Goal: Check status: Check status

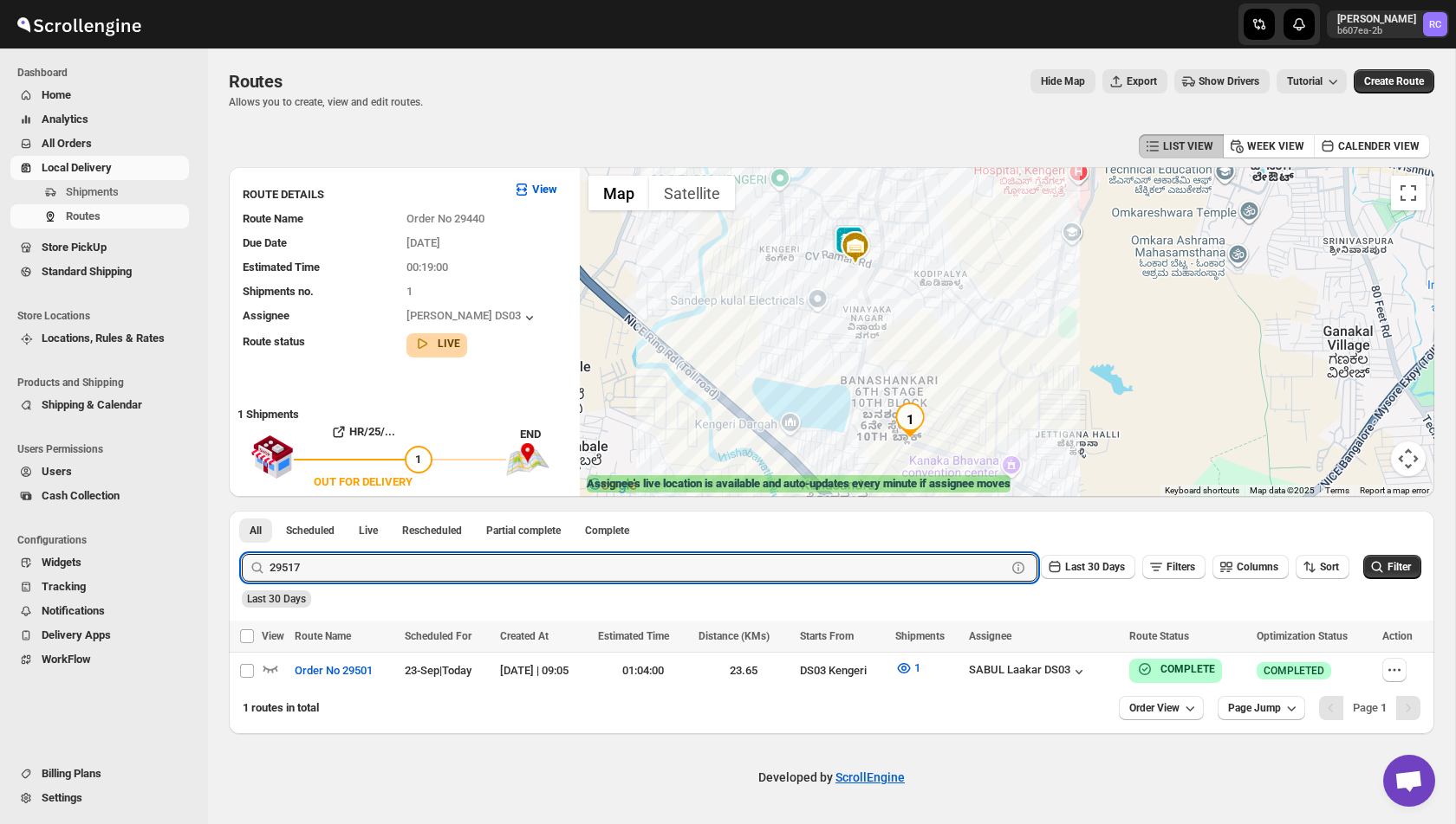
type input "29517"
click at [241, 511] on button "Submit" at bounding box center [265, 520] width 49 height 19
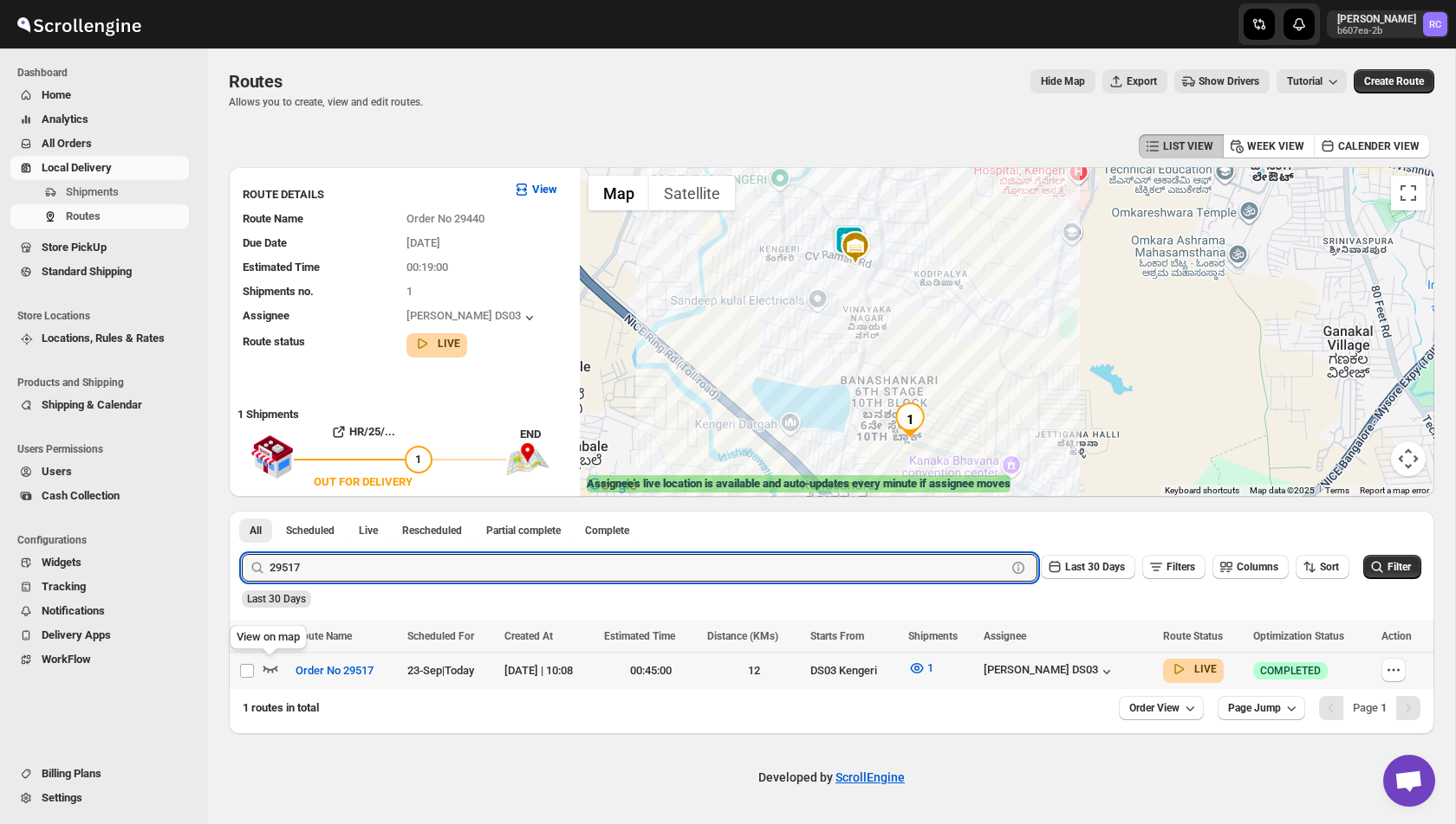
click at [274, 669] on icon "button" at bounding box center [271, 669] width 15 height 7
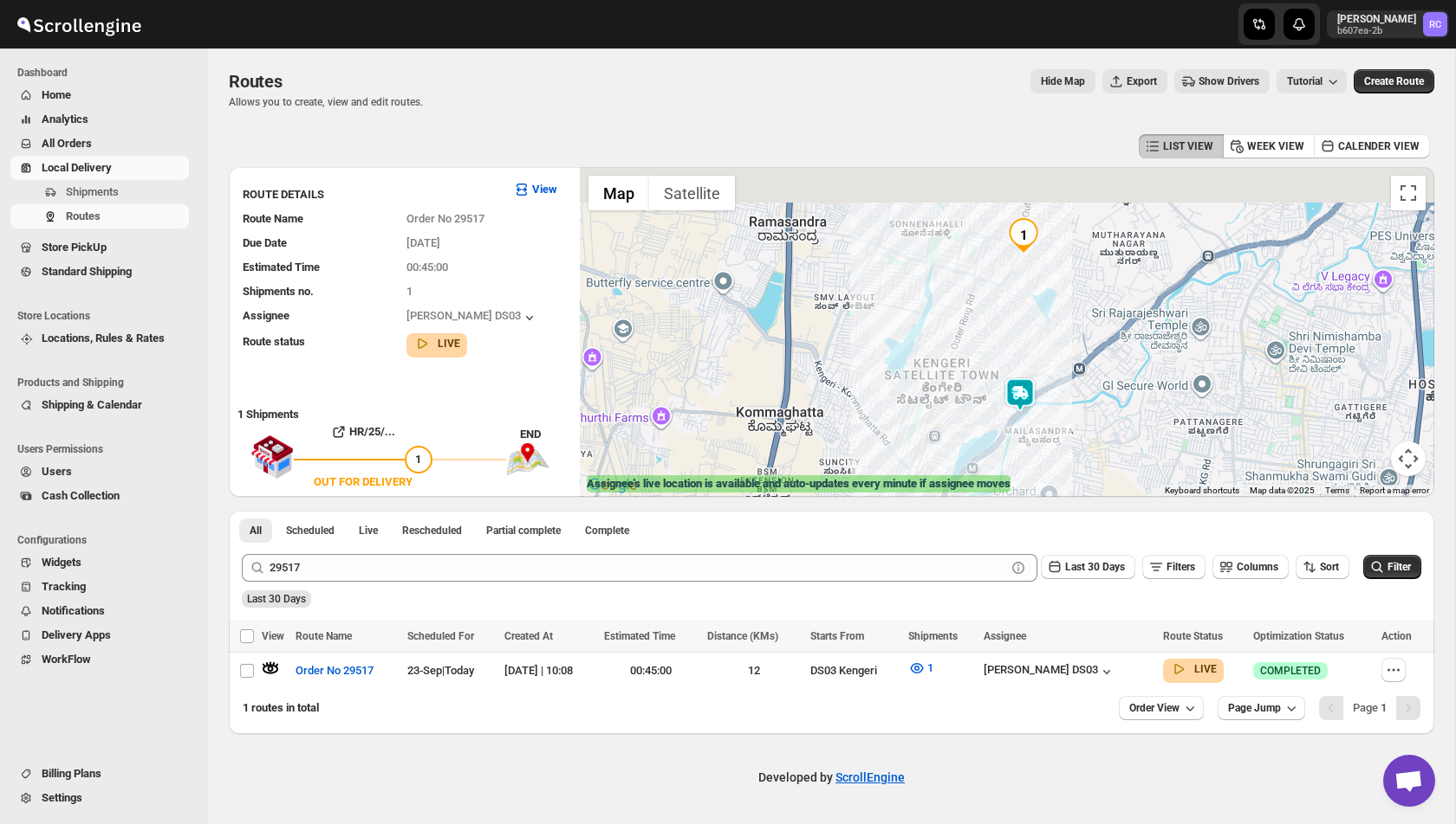
drag, startPoint x: 1030, startPoint y: 243, endPoint x: 1029, endPoint y: 324, distance: 81.0
click at [1029, 324] on div at bounding box center [1006, 332] width 854 height 330
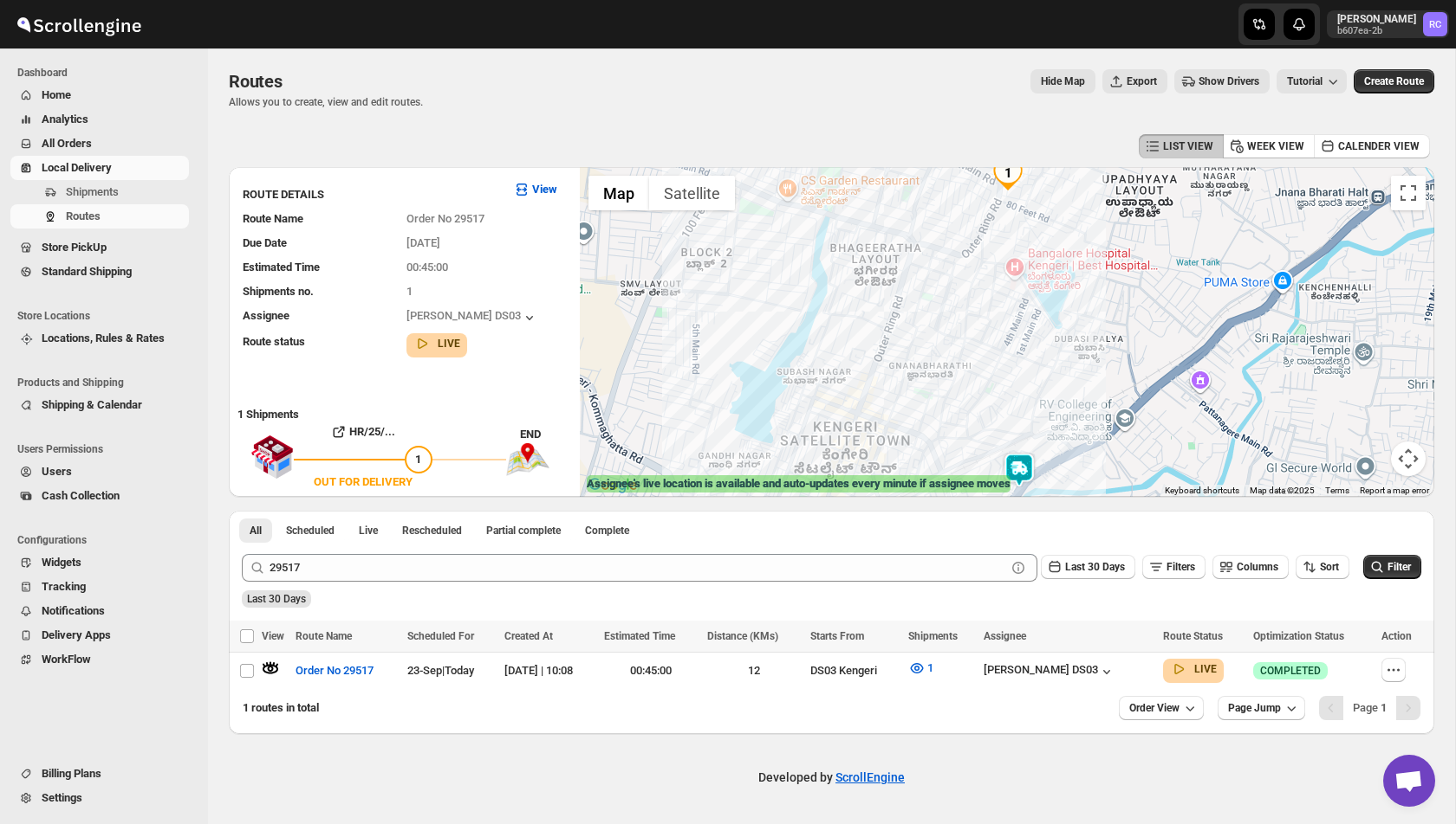
drag, startPoint x: 1020, startPoint y: 338, endPoint x: 968, endPoint y: 338, distance: 52.0
click at [968, 338] on div at bounding box center [1006, 332] width 854 height 330
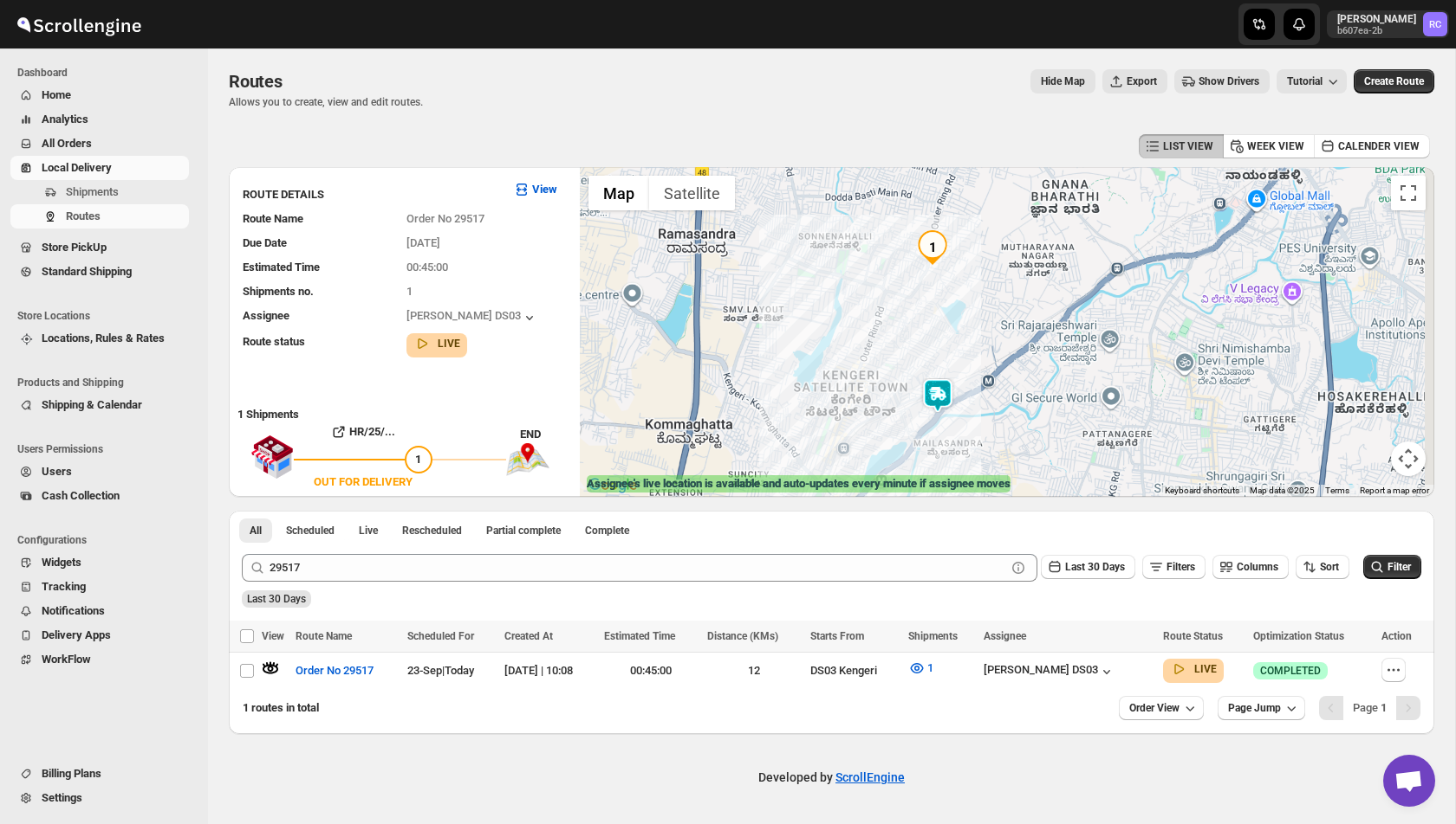
drag, startPoint x: 968, startPoint y: 338, endPoint x: 948, endPoint y: 339, distance: 20.0
click at [948, 339] on div at bounding box center [1006, 332] width 854 height 330
click at [933, 390] on img at bounding box center [936, 395] width 34 height 34
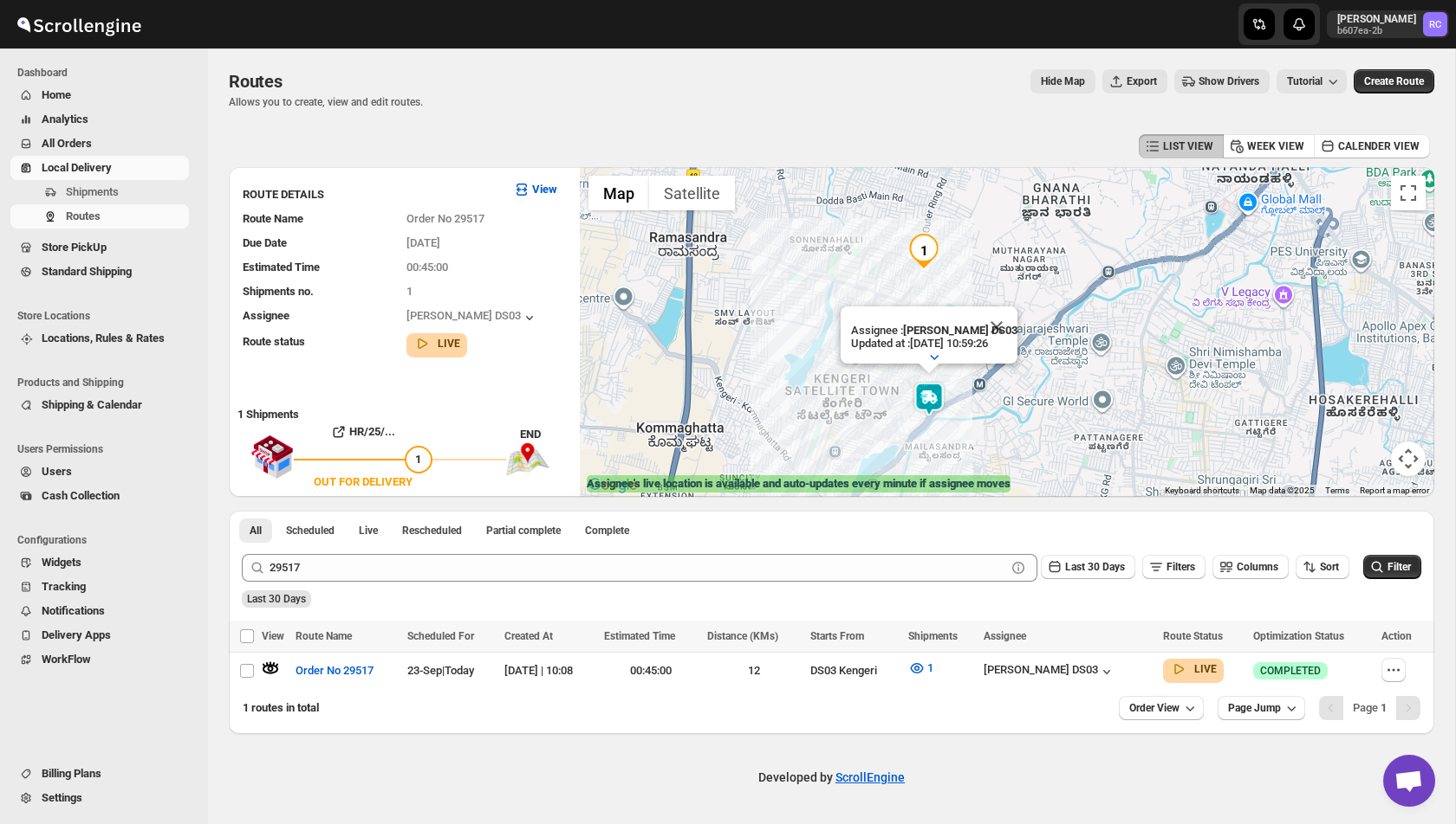
drag, startPoint x: 1037, startPoint y: 278, endPoint x: 1027, endPoint y: 283, distance: 11.2
click at [1027, 283] on div "Assignee : [PERSON_NAME] DS03 Updated at : [DATE] 10:59:26 Duty mode Enabled Ba…" at bounding box center [1006, 332] width 854 height 330
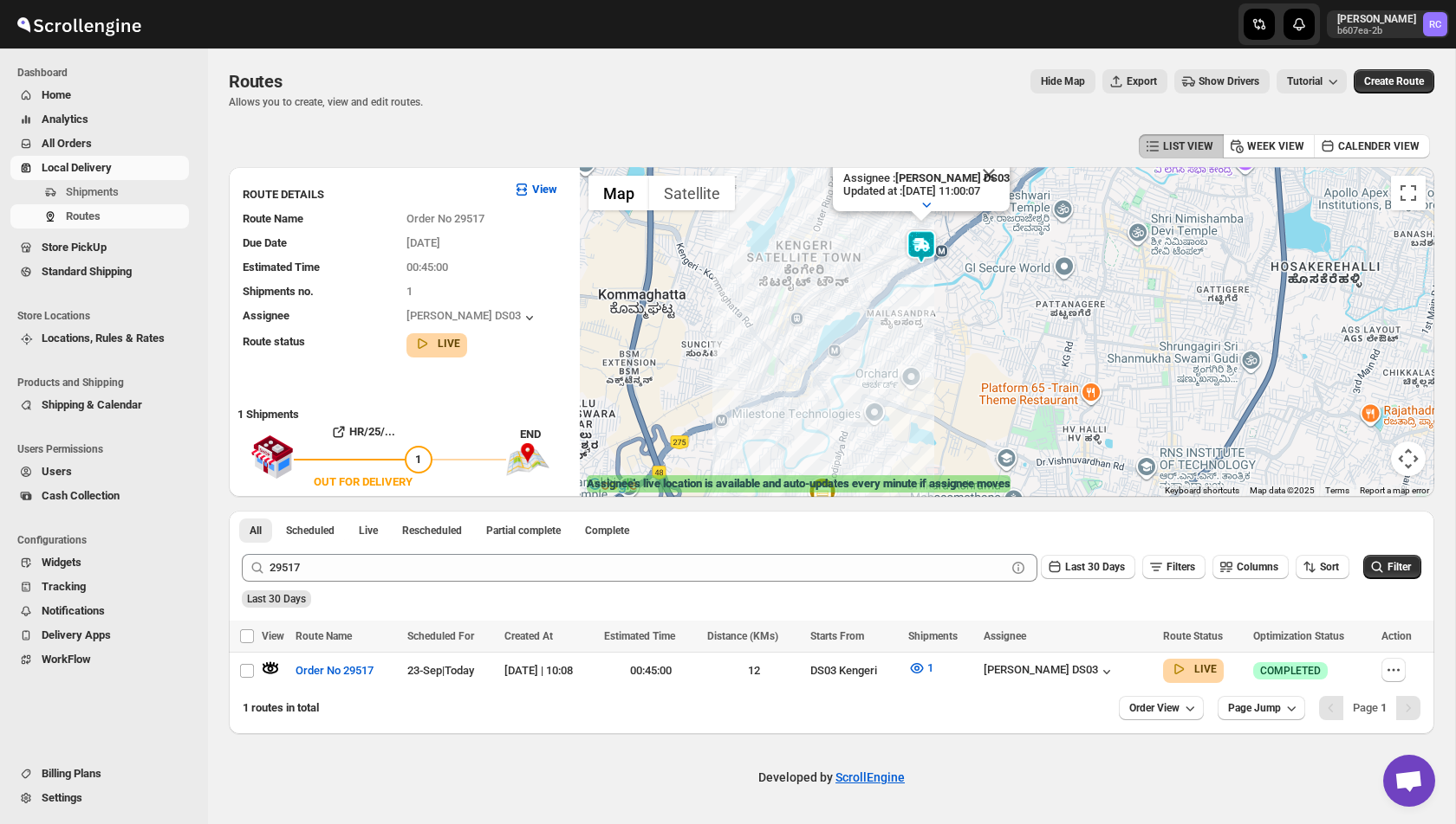
drag, startPoint x: 825, startPoint y: 406, endPoint x: 787, endPoint y: 269, distance: 142.2
click at [787, 269] on div "Assignee : [PERSON_NAME] DS03 Updated at : [DATE] 11:00:07 Duty mode Enabled Ba…" at bounding box center [1006, 332] width 854 height 330
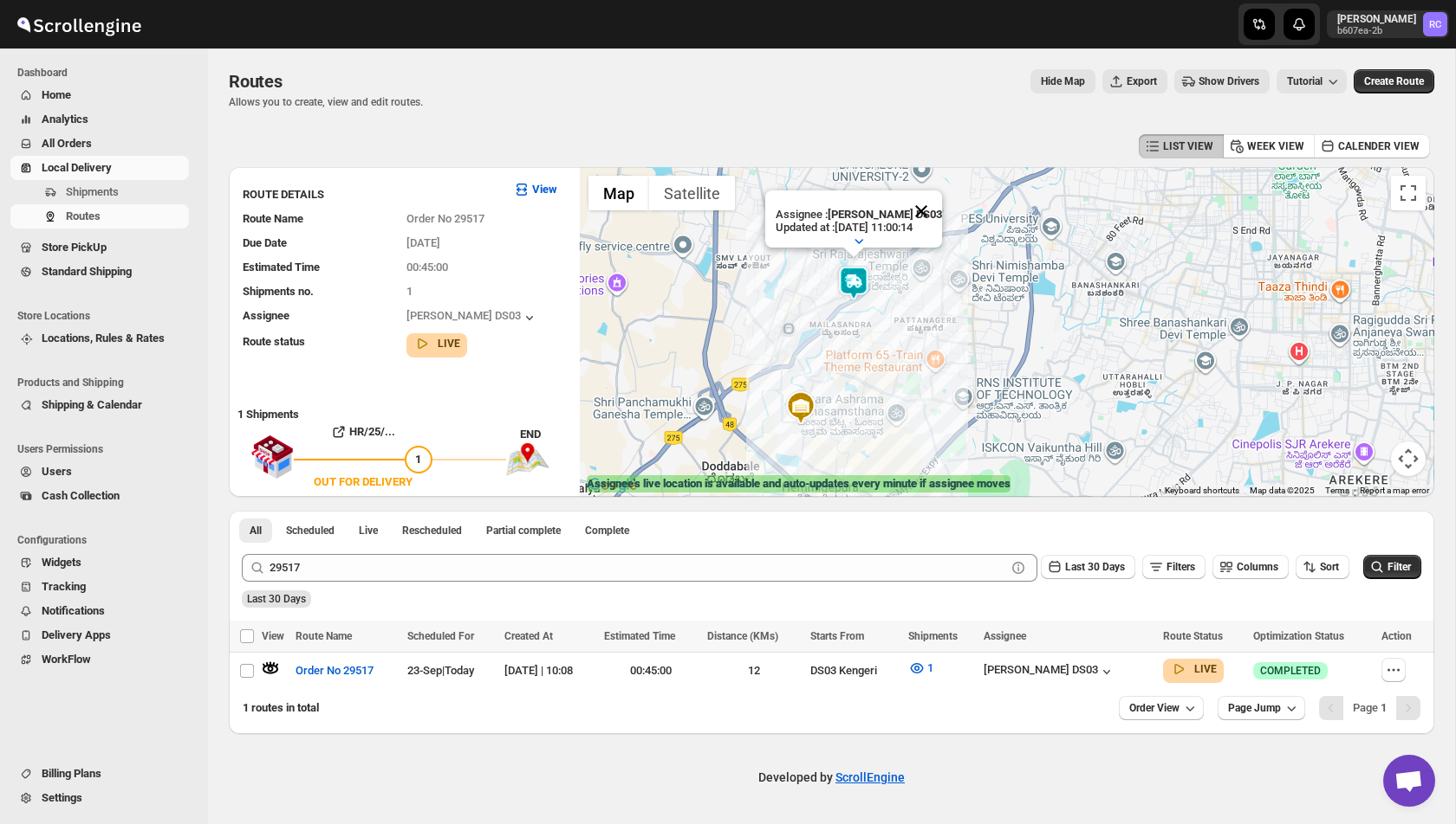
click at [925, 209] on button "Close" at bounding box center [920, 211] width 42 height 42
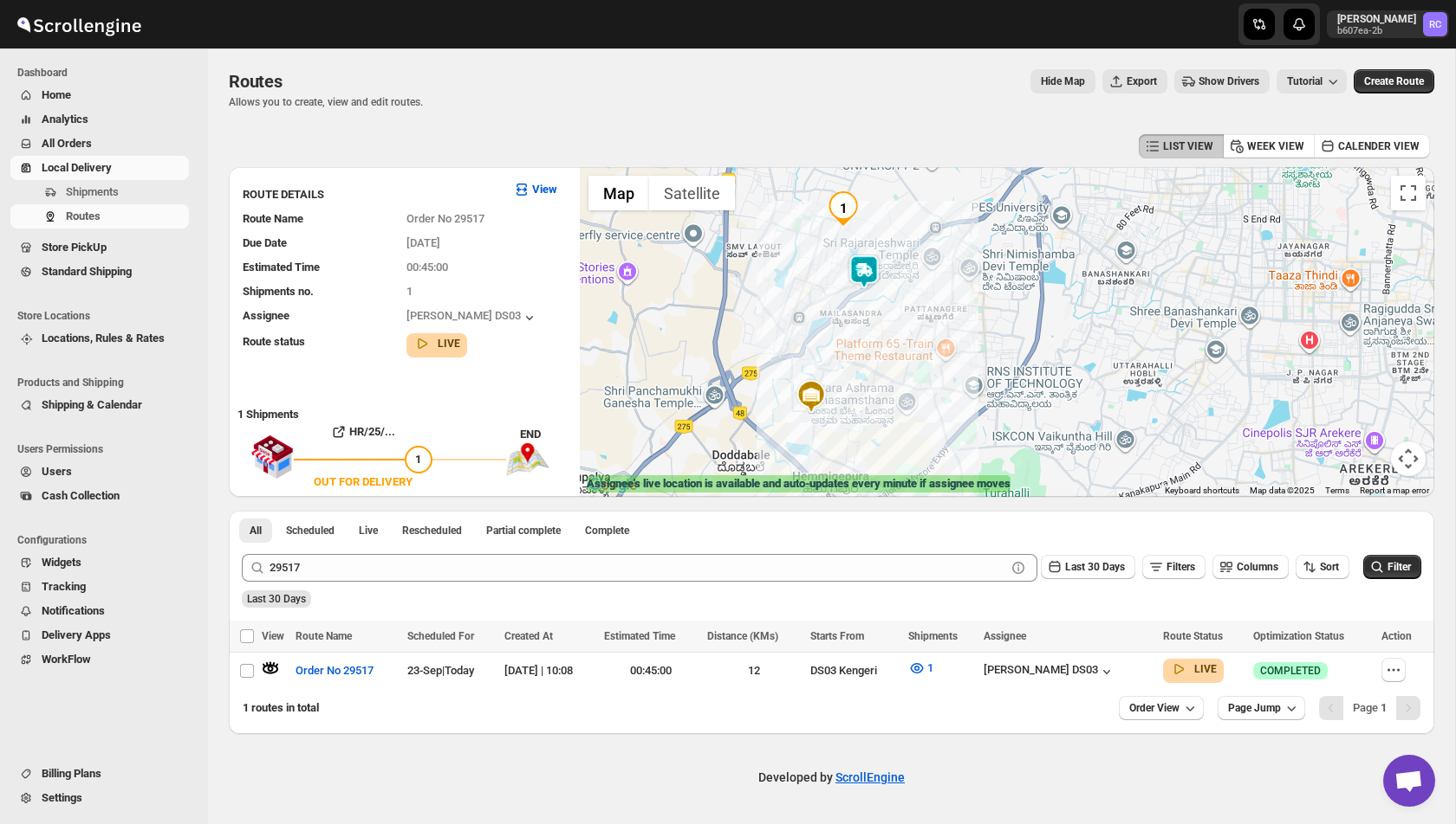
drag, startPoint x: 842, startPoint y: 313, endPoint x: 863, endPoint y: 292, distance: 29.7
click at [863, 292] on div at bounding box center [1006, 332] width 854 height 330
